Goal: Task Accomplishment & Management: Manage account settings

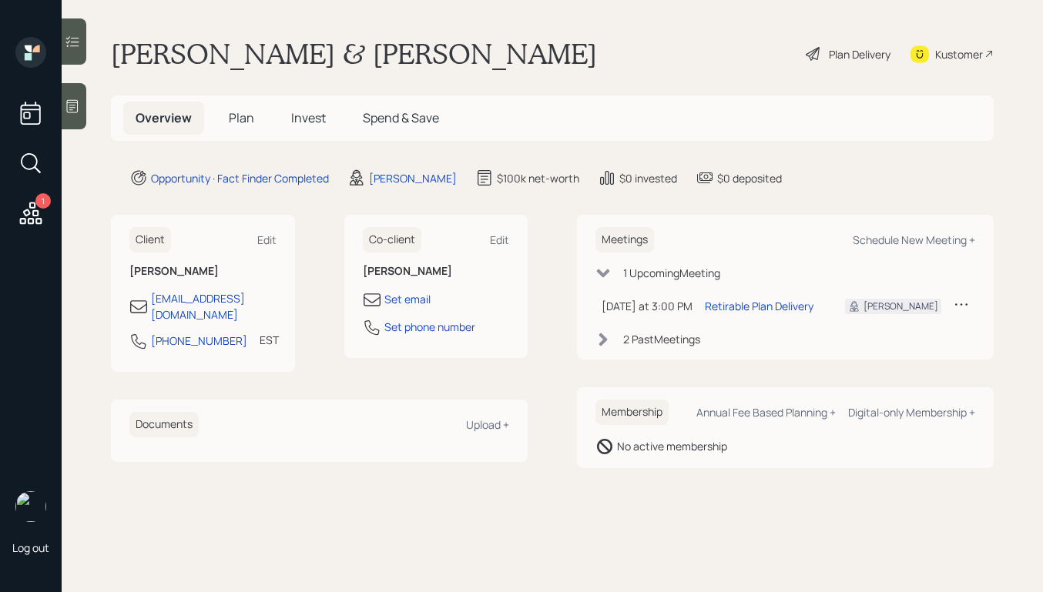
click at [861, 46] on div "Plan Delivery" at bounding box center [860, 54] width 62 height 16
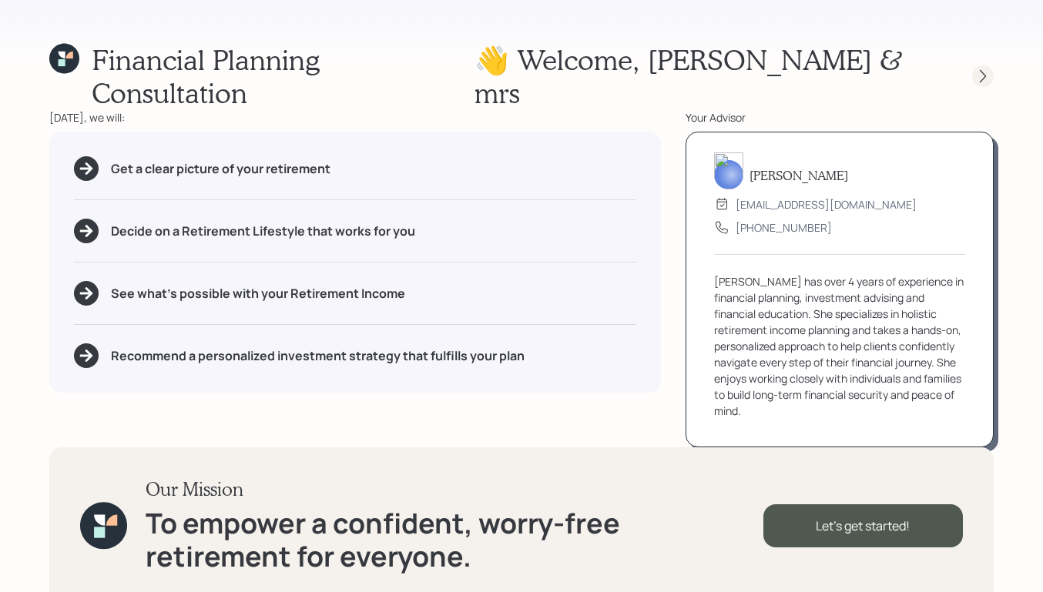
click at [977, 69] on icon at bounding box center [982, 76] width 15 height 15
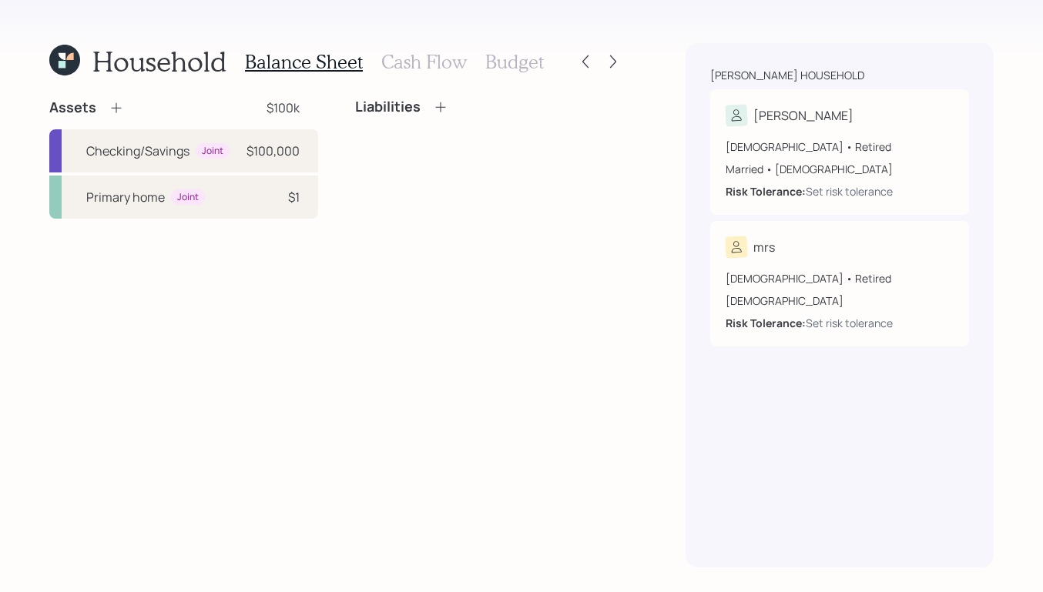
click at [436, 62] on h3 "Cash Flow" at bounding box center [423, 62] width 85 height 22
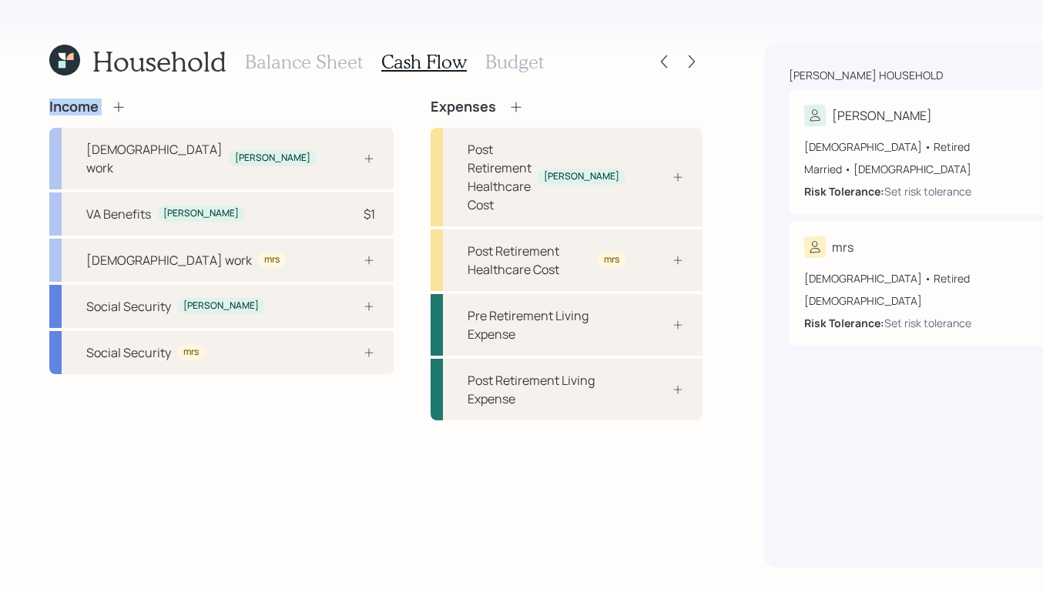
click at [71, 95] on div "Household Balance Sheet Cash Flow Budget Income [DEMOGRAPHIC_DATA] work [PERSON…" at bounding box center [521, 296] width 1043 height 592
click at [197, 331] on div "Social Security mrs" at bounding box center [221, 352] width 344 height 43
